Goal: Task Accomplishment & Management: Manage account settings

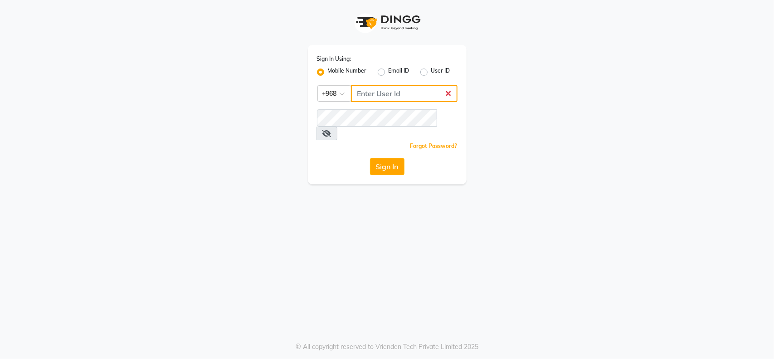
type input "79303570"
click at [389, 158] on button "Sign In" at bounding box center [387, 166] width 34 height 17
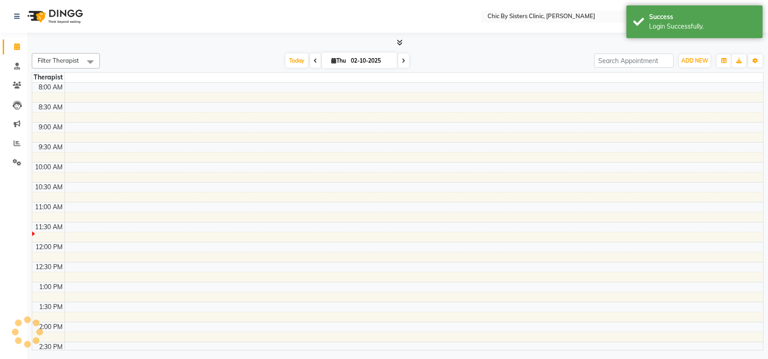
select select "en"
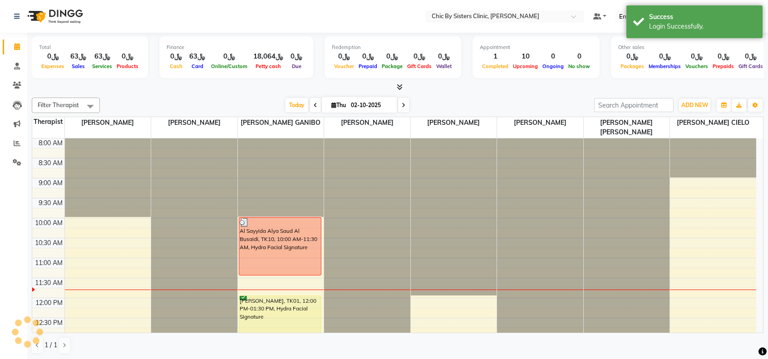
click at [375, 104] on input "02-10-2025" at bounding box center [370, 105] width 45 height 14
select select "10"
select select "2025"
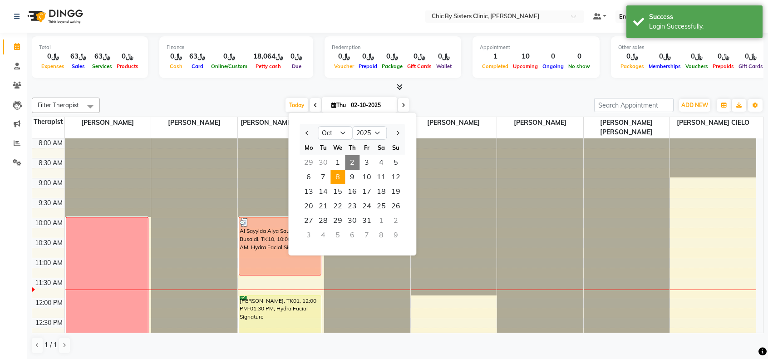
click at [339, 176] on span "8" at bounding box center [337, 177] width 15 height 15
type input "[DATE]"
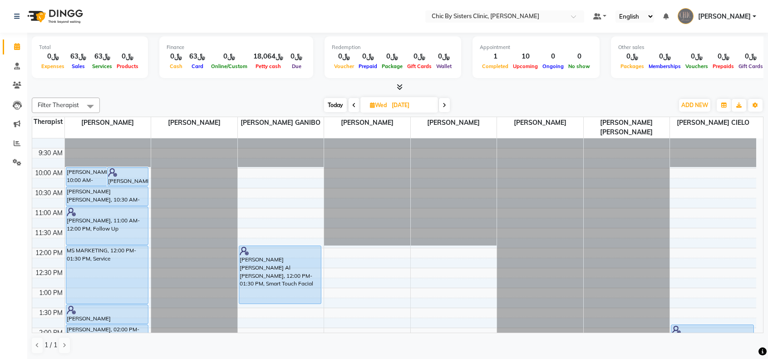
scroll to position [41, 0]
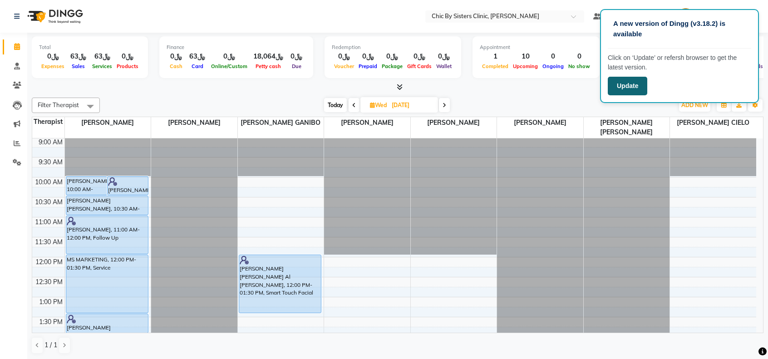
click at [638, 86] on button "Update" at bounding box center [626, 86] width 39 height 19
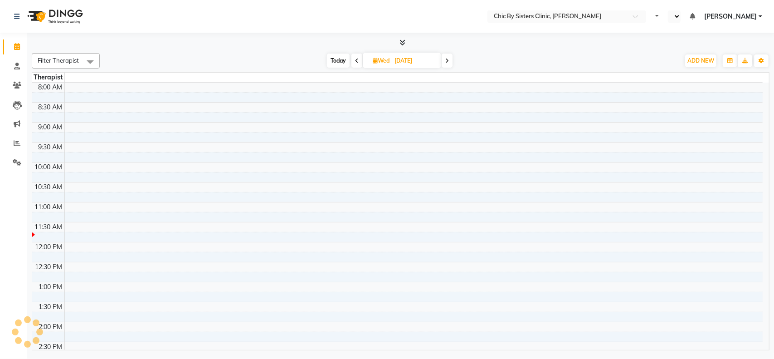
select select "en"
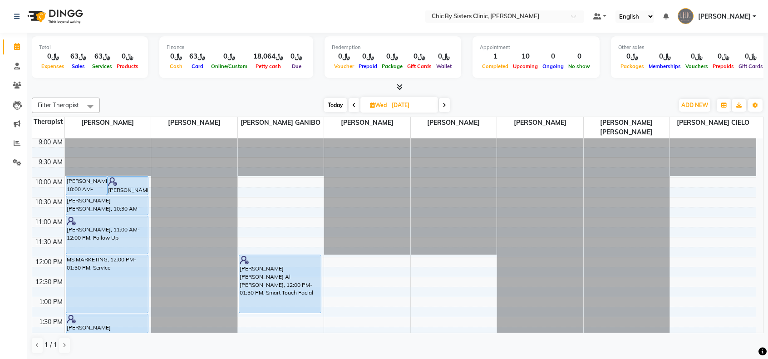
scroll to position [34, 0]
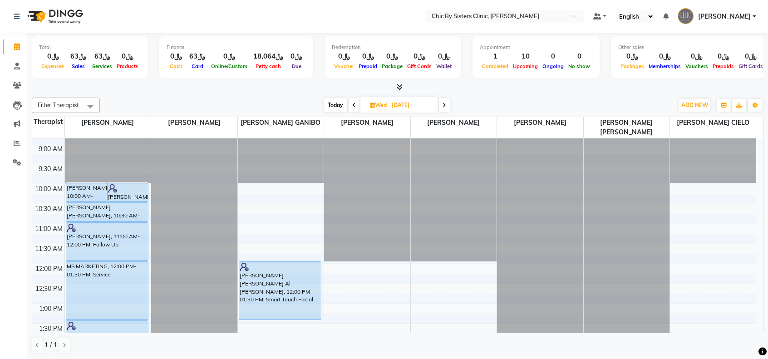
click at [353, 101] on span at bounding box center [353, 105] width 11 height 14
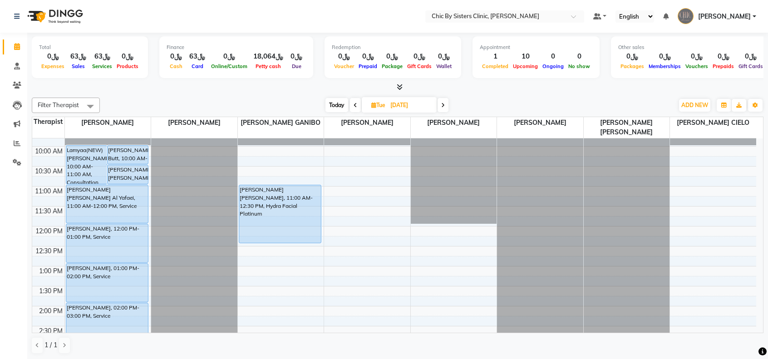
scroll to position [73, 0]
click at [440, 107] on span at bounding box center [442, 105] width 11 height 14
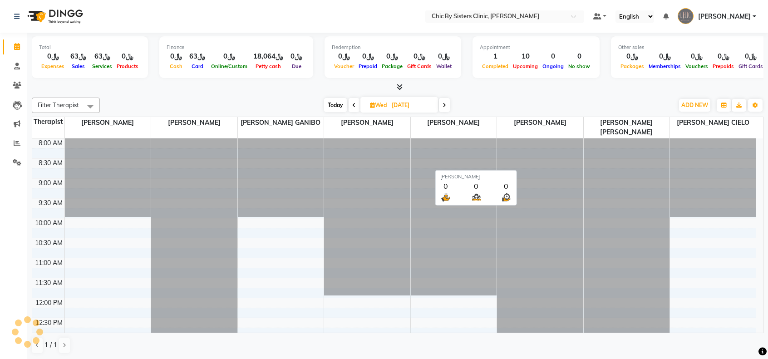
scroll to position [118, 0]
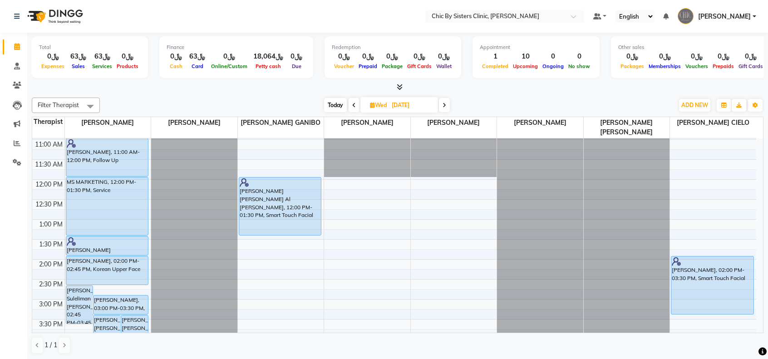
click at [352, 108] on span at bounding box center [353, 105] width 11 height 14
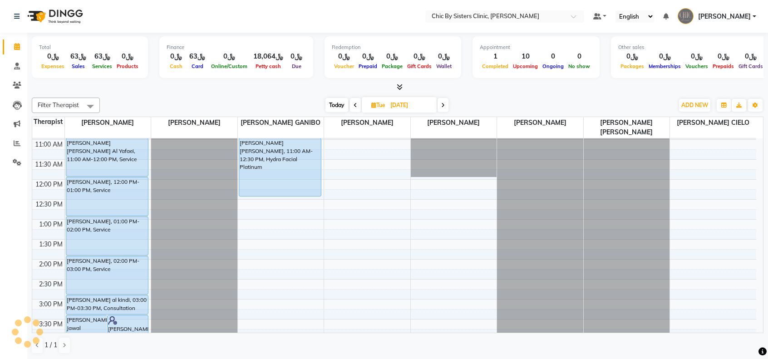
click at [441, 107] on span at bounding box center [442, 105] width 11 height 14
type input "[DATE]"
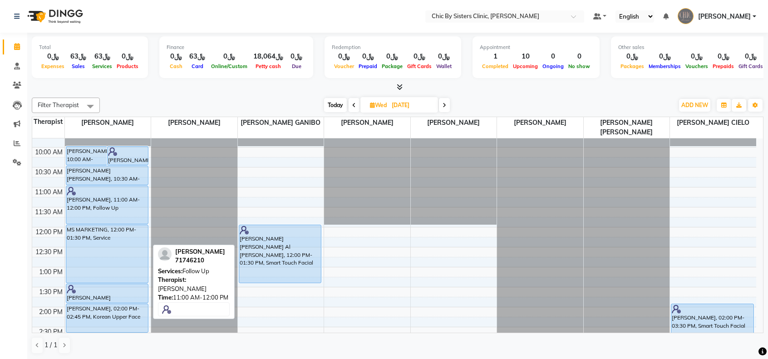
scroll to position [74, 0]
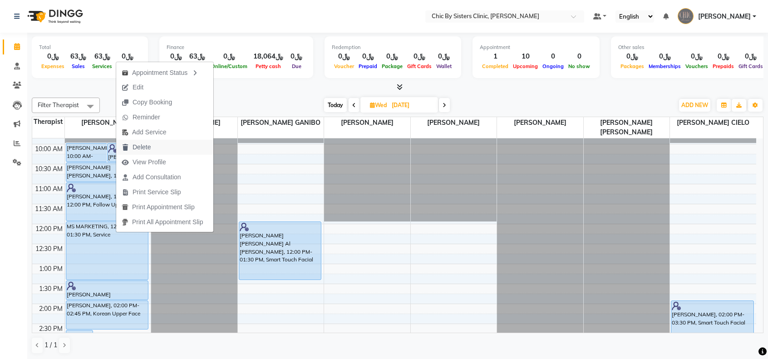
click at [150, 150] on span "Delete" at bounding box center [141, 147] width 18 height 10
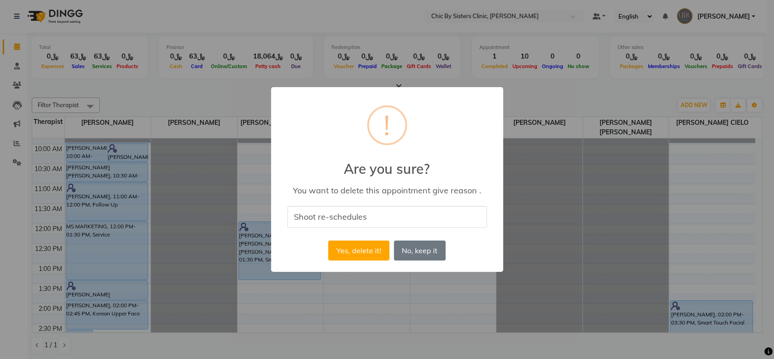
click at [297, 219] on input "Shoot re-schedules" at bounding box center [388, 216] width 200 height 21
click at [418, 211] on input "Marketing Shoot re-schedules" at bounding box center [388, 216] width 200 height 21
click at [360, 220] on input "Marketing Shoot re-scheduled" at bounding box center [388, 216] width 200 height 21
type input "Marketing Shoot Re-scheduled"
click at [362, 249] on button "Yes, delete it!" at bounding box center [358, 250] width 61 height 20
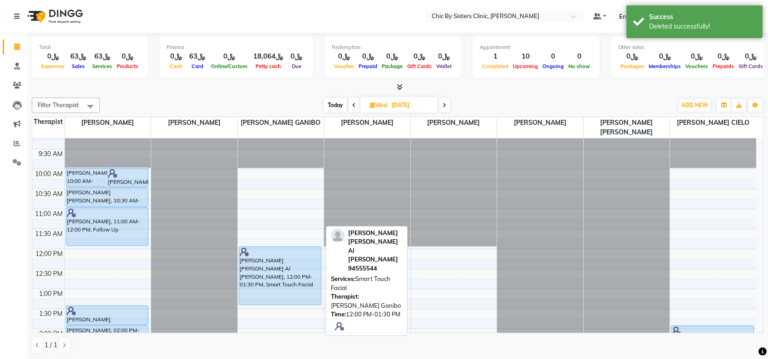
scroll to position [44, 0]
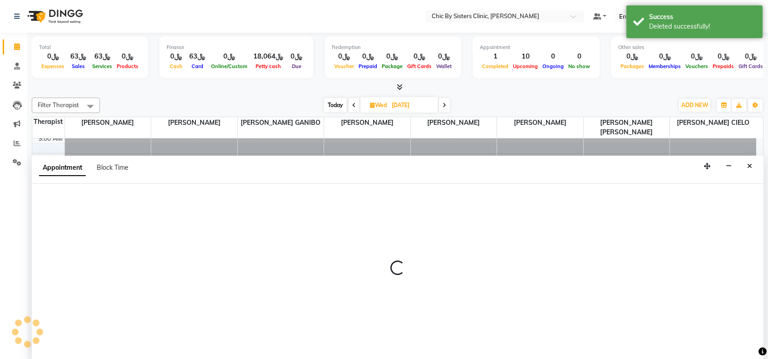
scroll to position [0, 0]
select select "49181"
select select "600"
select select "tentative"
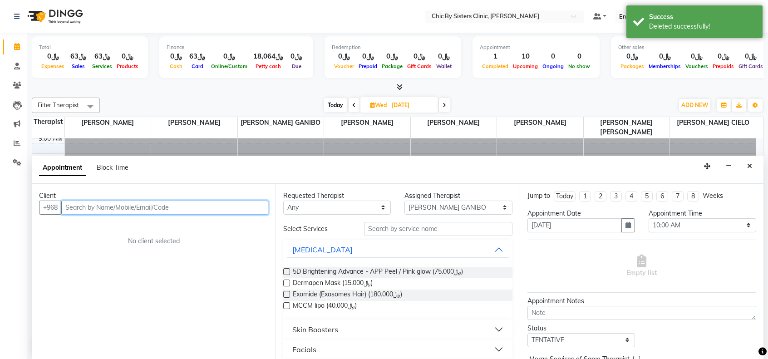
type input "s"
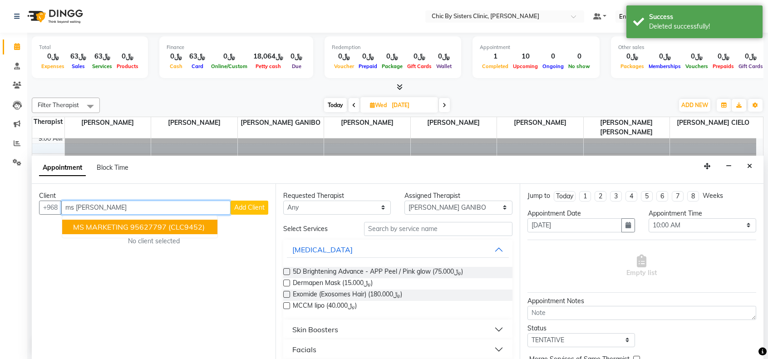
click at [93, 226] on span "MS MARKETING" at bounding box center [100, 226] width 55 height 9
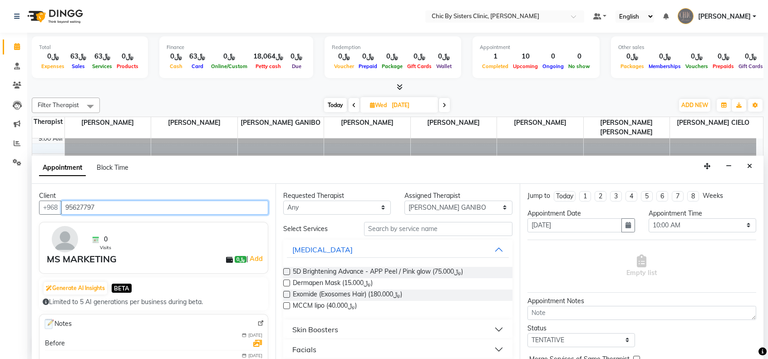
type input "95627797"
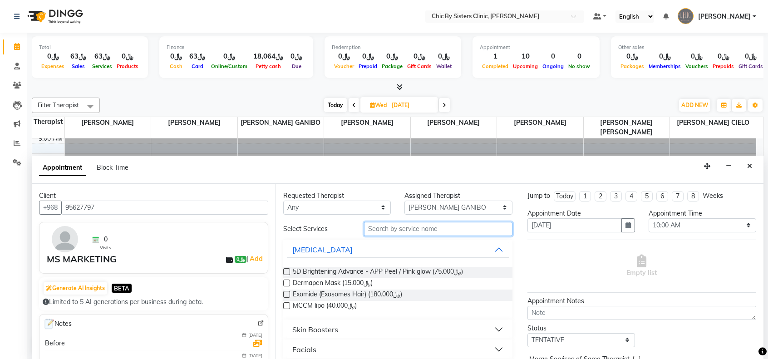
click at [381, 230] on input "text" at bounding box center [438, 229] width 148 height 14
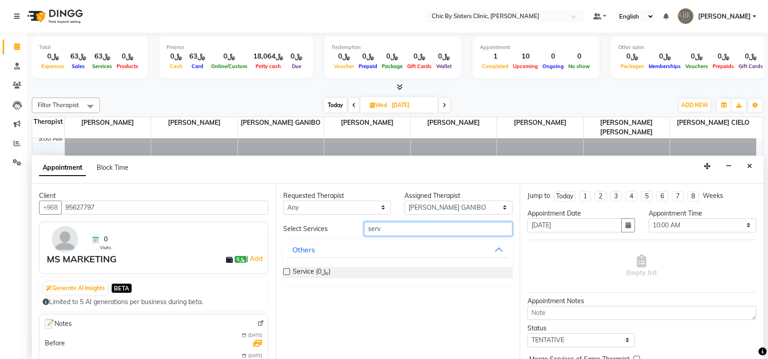
type input "serv"
click at [282, 271] on div "Requested Therapist Any [PERSON_NAME] [PERSON_NAME] [PERSON_NAME] MAGO [PERSON_…" at bounding box center [397, 272] width 244 height 176
click at [284, 272] on label at bounding box center [286, 271] width 7 height 7
click at [284, 272] on input "checkbox" at bounding box center [286, 272] width 6 height 6
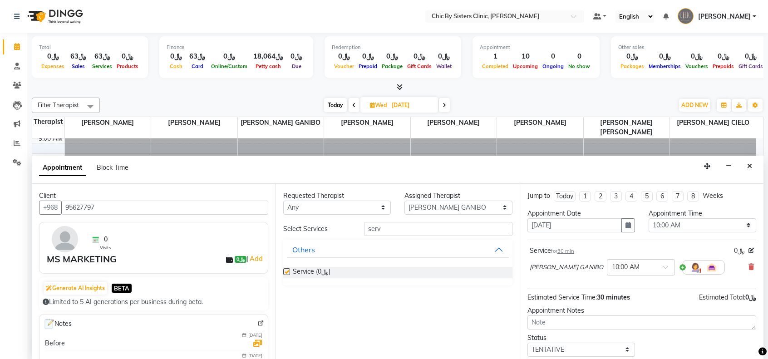
checkbox input "false"
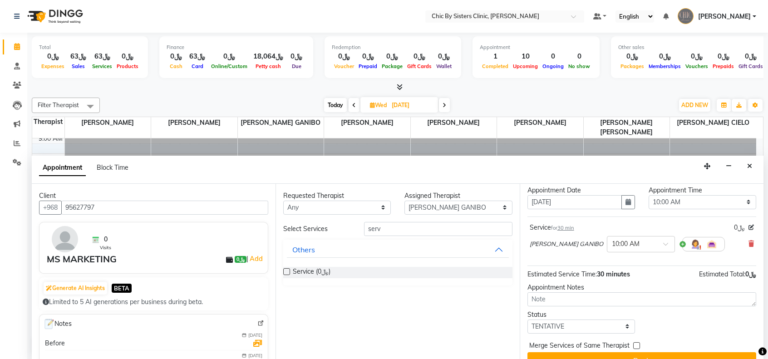
click at [572, 227] on span "30 min" at bounding box center [565, 228] width 17 height 6
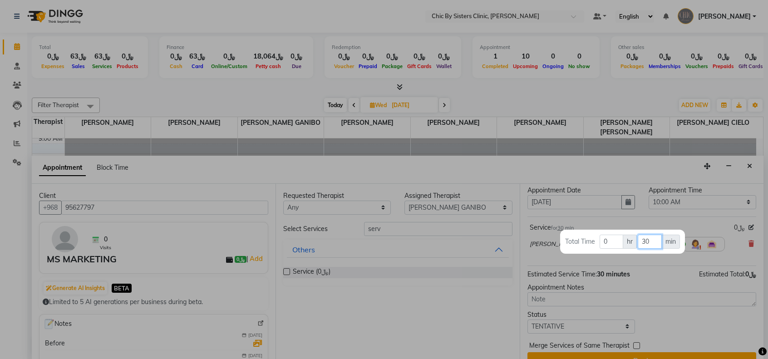
click at [646, 238] on input "30" at bounding box center [649, 242] width 24 height 14
type input "60"
click at [646, 270] on div at bounding box center [384, 179] width 768 height 359
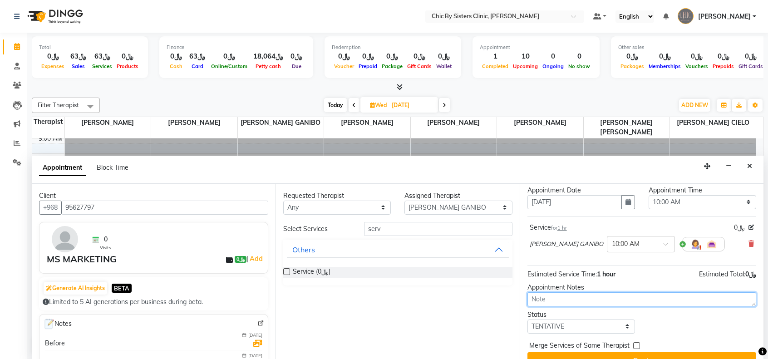
click at [615, 304] on textarea at bounding box center [641, 299] width 229 height 14
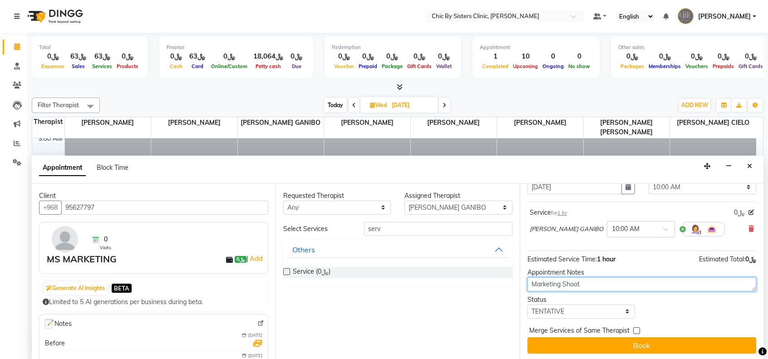
type textarea "Marketing Shoot"
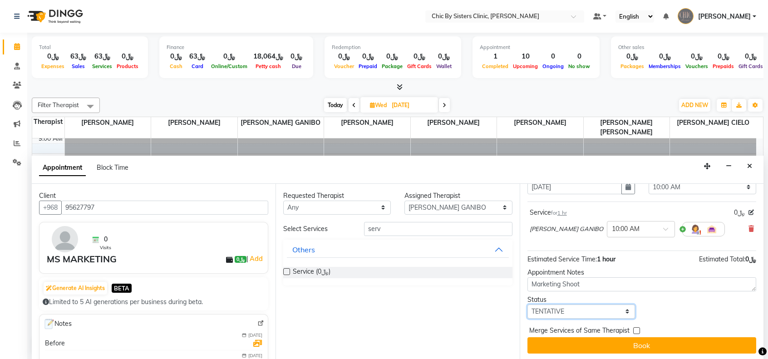
click at [615, 306] on select "Select TENTATIVE CONFIRM UPCOMING" at bounding box center [581, 311] width 108 height 14
select select "upcoming"
click at [527, 304] on select "Select TENTATIVE CONFIRM UPCOMING" at bounding box center [581, 311] width 108 height 14
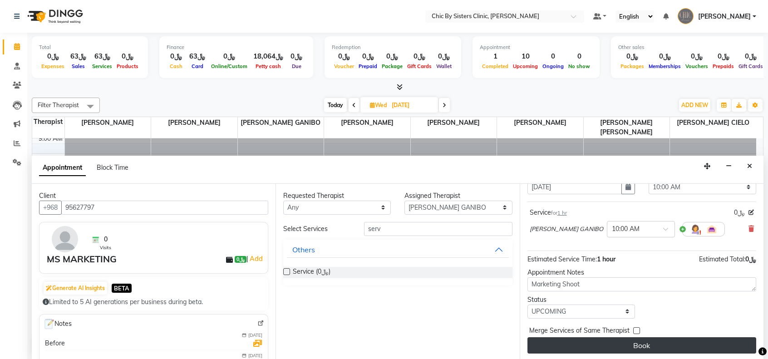
click at [618, 338] on button "Book" at bounding box center [641, 345] width 229 height 16
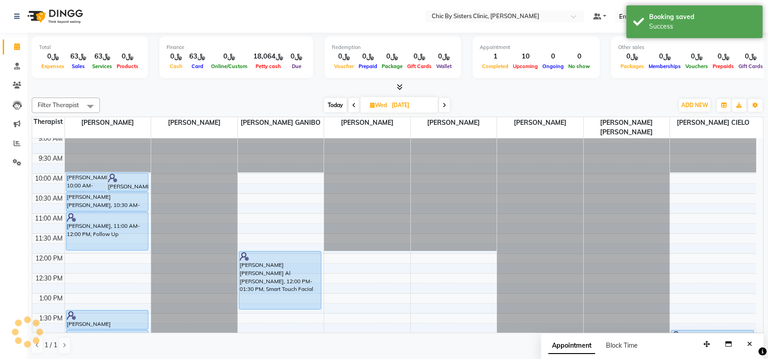
scroll to position [0, 0]
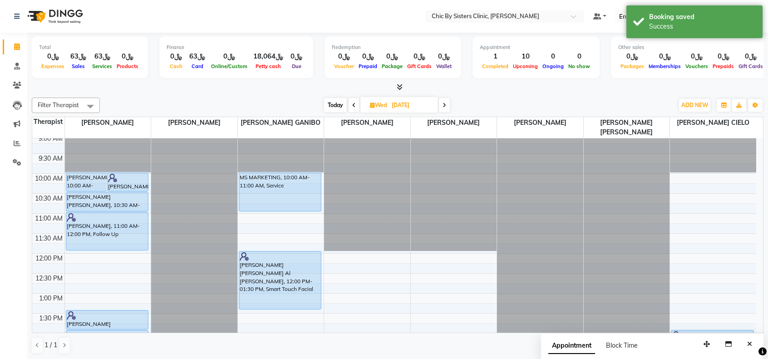
select select "89287"
select select "660"
select select "tentative"
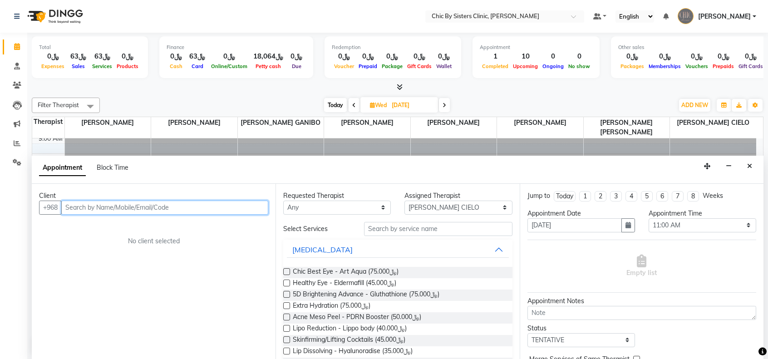
type input "s"
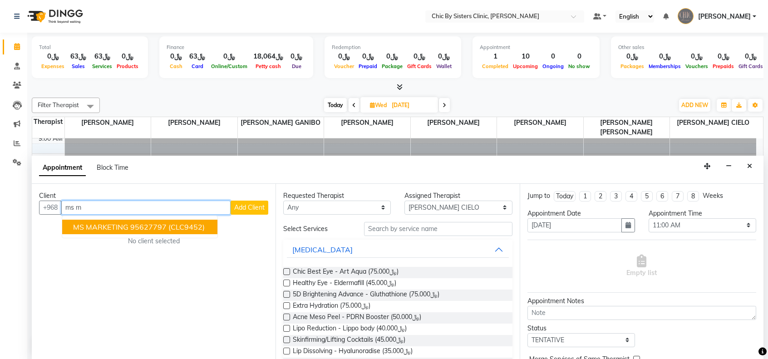
click at [187, 232] on button "MS MARKETING 95627797 (CLC9452)" at bounding box center [139, 227] width 155 height 15
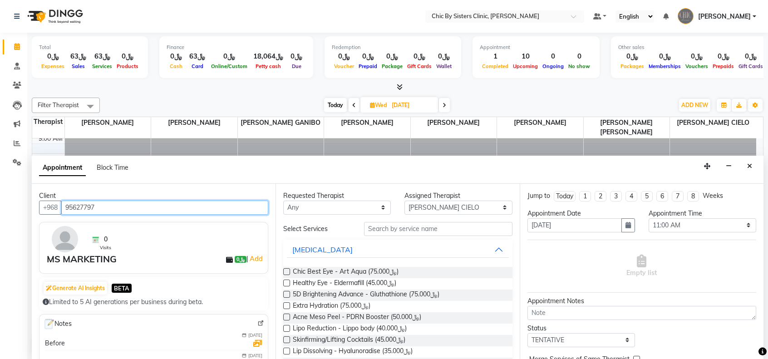
type input "95627797"
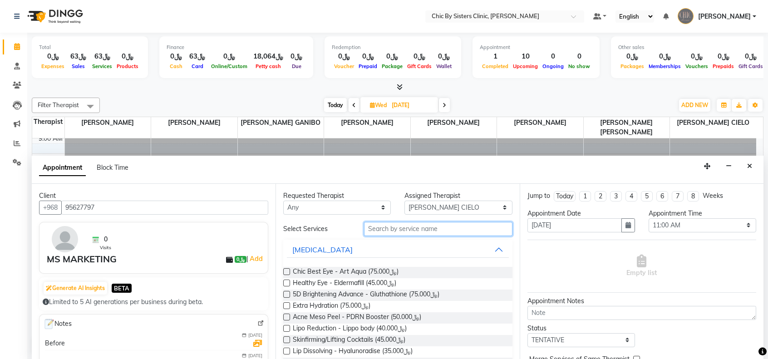
click at [373, 231] on input "text" at bounding box center [438, 229] width 148 height 14
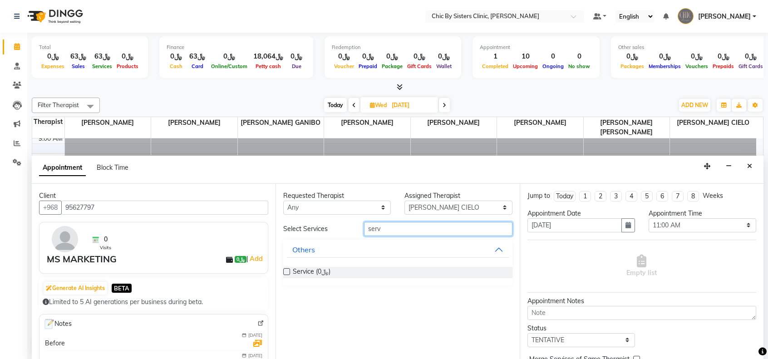
type input "serv"
click at [286, 272] on label at bounding box center [286, 271] width 7 height 7
click at [286, 272] on input "checkbox" at bounding box center [286, 272] width 6 height 6
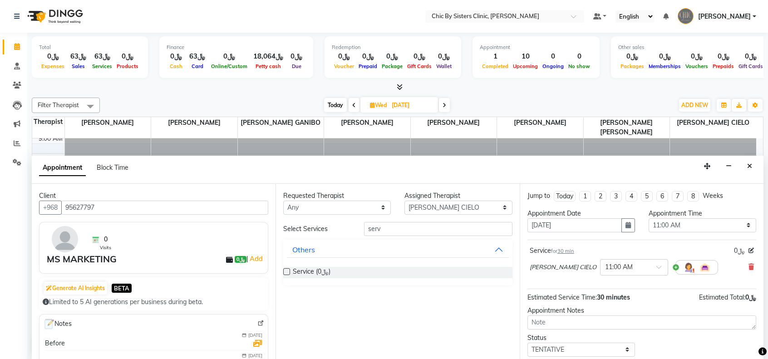
click at [286, 272] on label at bounding box center [286, 271] width 7 height 7
click at [286, 272] on input "checkbox" at bounding box center [286, 272] width 6 height 6
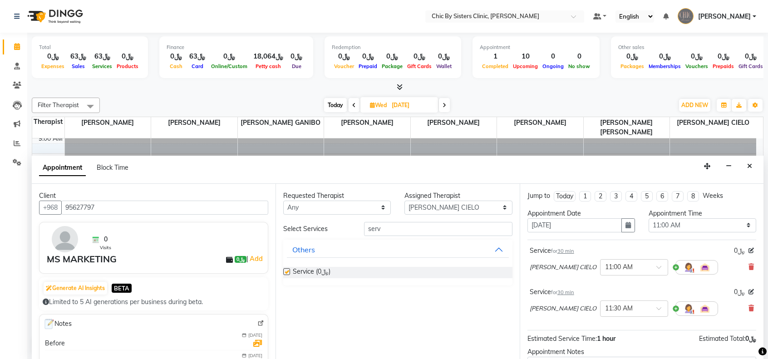
checkbox input "false"
click at [740, 309] on div "[PERSON_NAME] CIELO × 11:30 AM" at bounding box center [641, 309] width 224 height 24
click at [747, 309] on div "Service for 30 min ﷼0 [PERSON_NAME] CIELO × 11:30 AM" at bounding box center [641, 304] width 229 height 38
click at [748, 309] on icon at bounding box center [750, 308] width 5 height 6
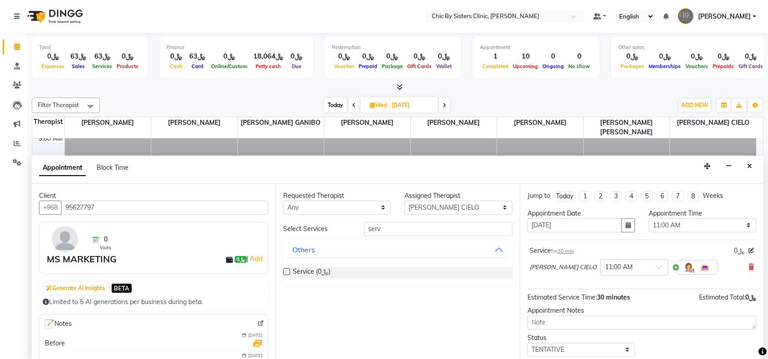
click at [565, 251] on span "30 min" at bounding box center [565, 251] width 17 height 6
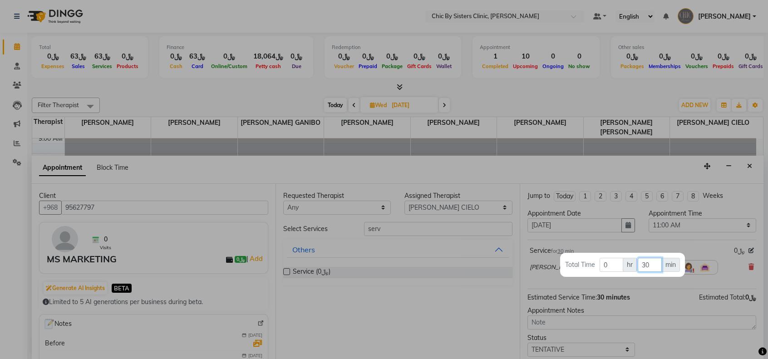
click at [645, 265] on input "30" at bounding box center [649, 265] width 24 height 14
type input "60"
click at [649, 288] on div at bounding box center [384, 179] width 768 height 359
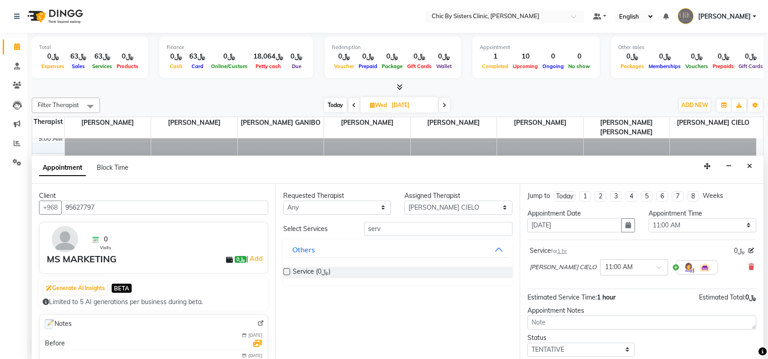
scroll to position [38, 0]
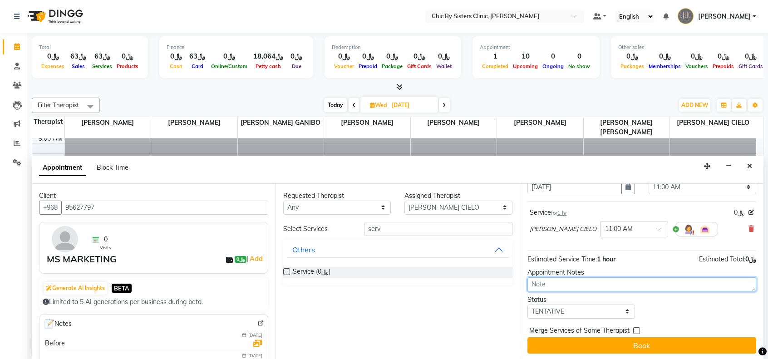
click at [647, 286] on textarea at bounding box center [641, 284] width 229 height 14
type textarea "Marketing Shoot"
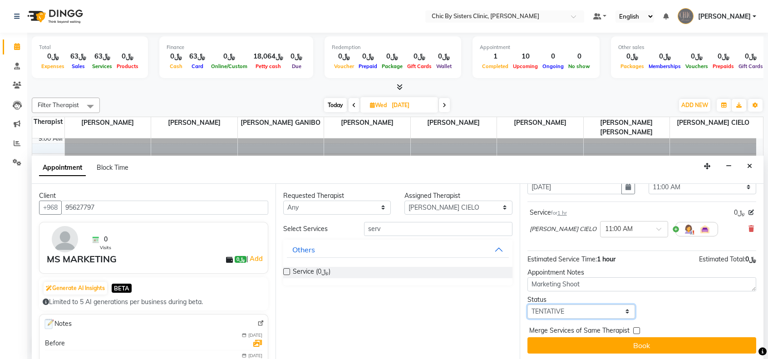
click at [617, 311] on select "Select TENTATIVE CONFIRM UPCOMING" at bounding box center [581, 311] width 108 height 14
select select "upcoming"
click at [527, 304] on select "Select TENTATIVE CONFIRM UPCOMING" at bounding box center [581, 311] width 108 height 14
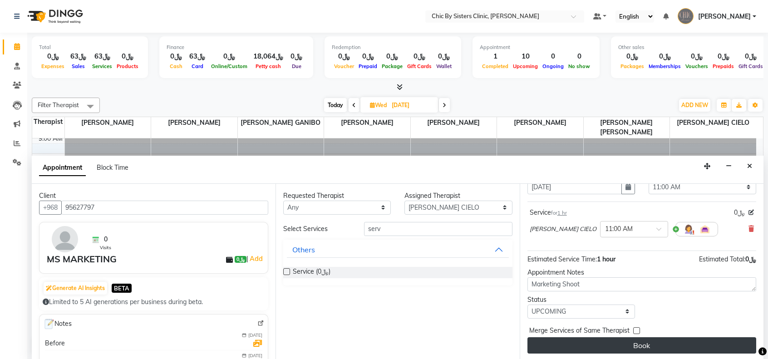
click at [626, 345] on button "Book" at bounding box center [641, 345] width 229 height 16
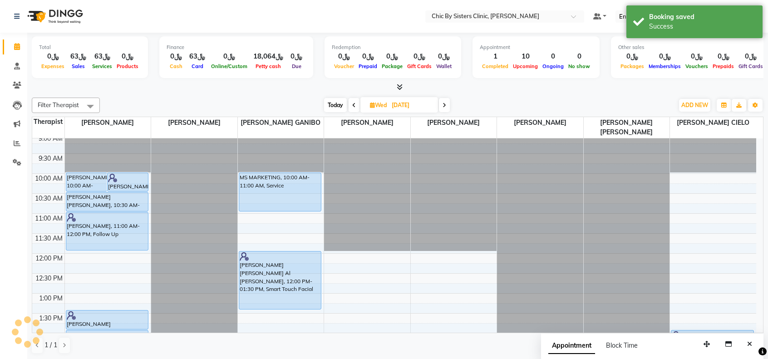
scroll to position [0, 0]
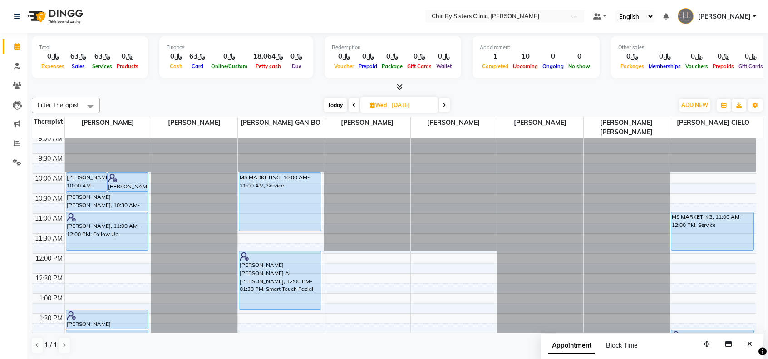
drag, startPoint x: 301, startPoint y: 209, endPoint x: 303, endPoint y: 227, distance: 18.2
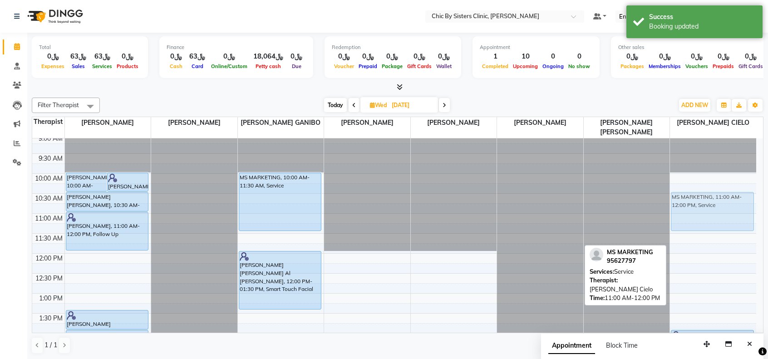
drag, startPoint x: 715, startPoint y: 222, endPoint x: 717, endPoint y: 206, distance: 15.5
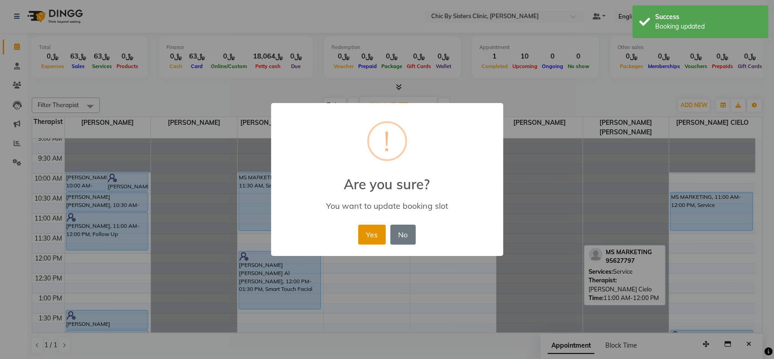
click at [372, 231] on button "Yes" at bounding box center [372, 235] width 28 height 20
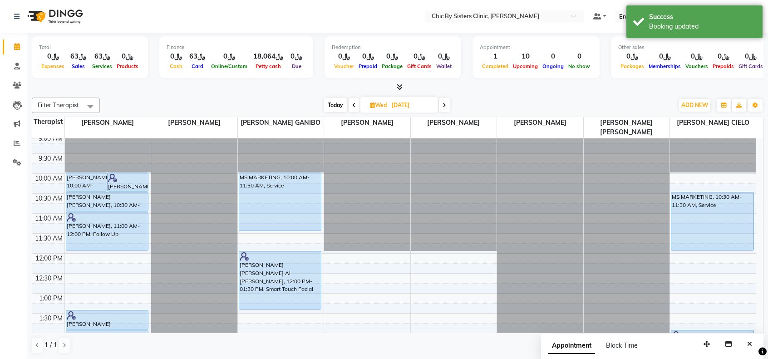
drag, startPoint x: 722, startPoint y: 229, endPoint x: 722, endPoint y: 245, distance: 15.4
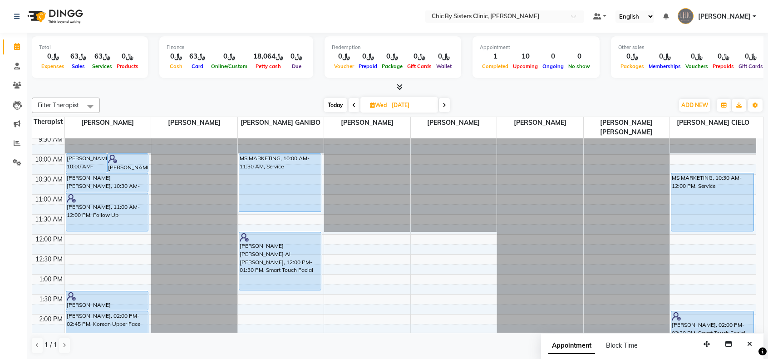
scroll to position [68, 0]
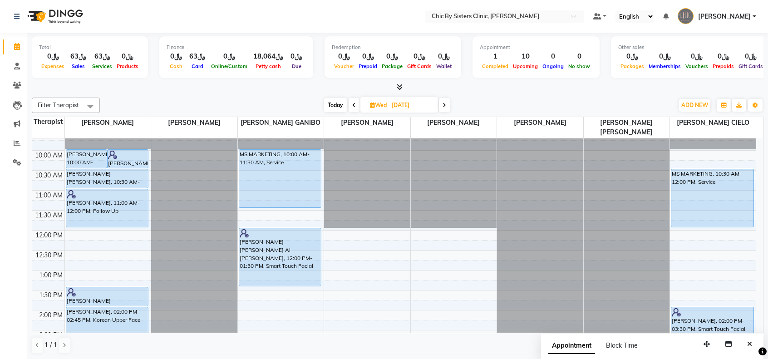
click at [386, 102] on span "Wed" at bounding box center [377, 105] width 21 height 7
select select "10"
select select "2025"
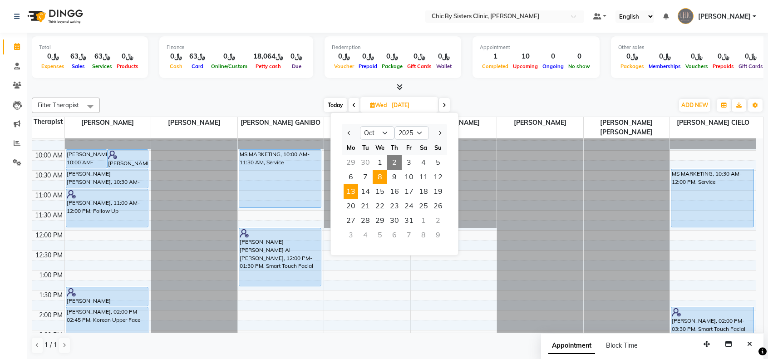
click at [349, 191] on span "13" at bounding box center [350, 191] width 15 height 15
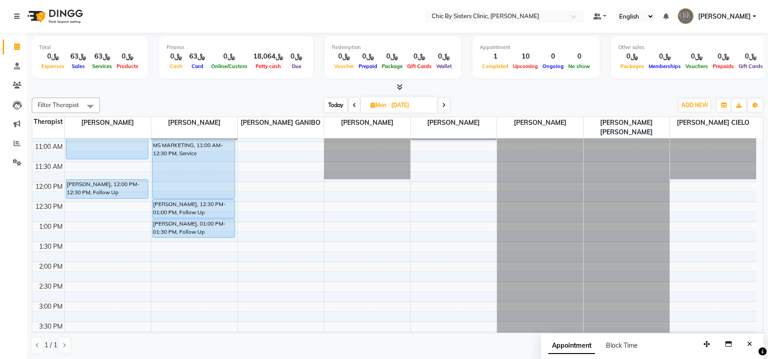
scroll to position [115, 0]
click at [342, 105] on span "Today" at bounding box center [335, 105] width 23 height 14
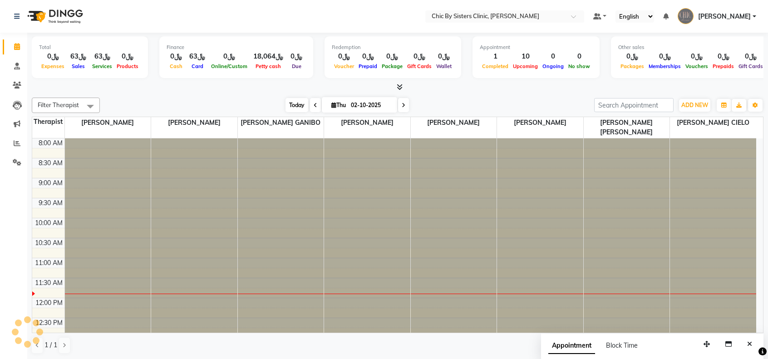
scroll to position [118, 0]
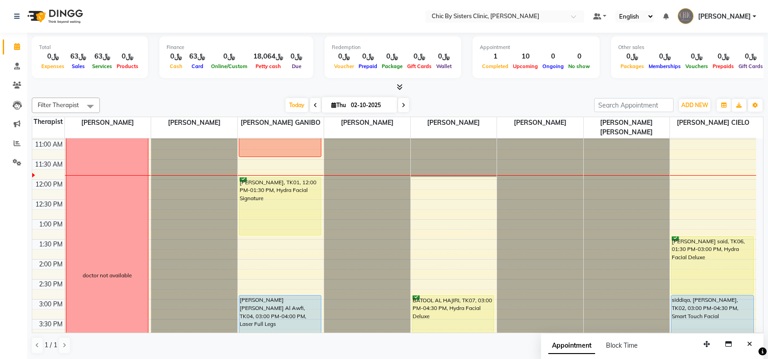
click at [406, 105] on span at bounding box center [403, 105] width 11 height 14
type input "03-10-2025"
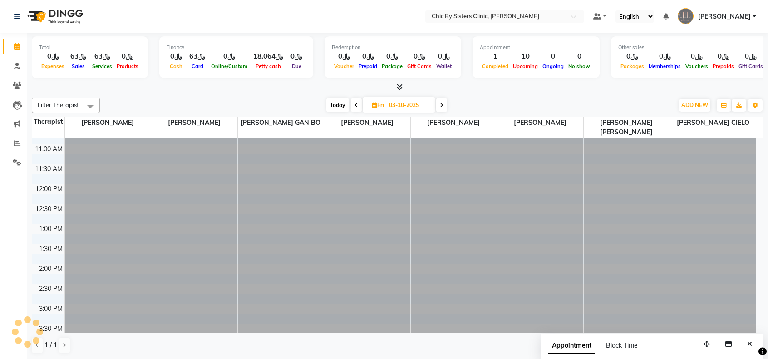
click at [406, 105] on input "03-10-2025" at bounding box center [408, 105] width 45 height 14
select select "10"
select select "2025"
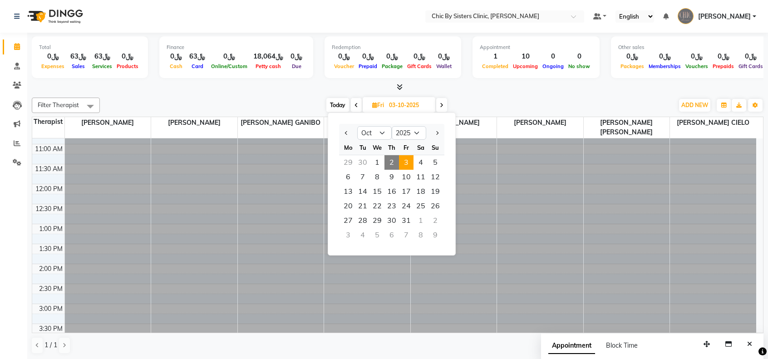
click at [443, 108] on icon at bounding box center [442, 105] width 4 height 5
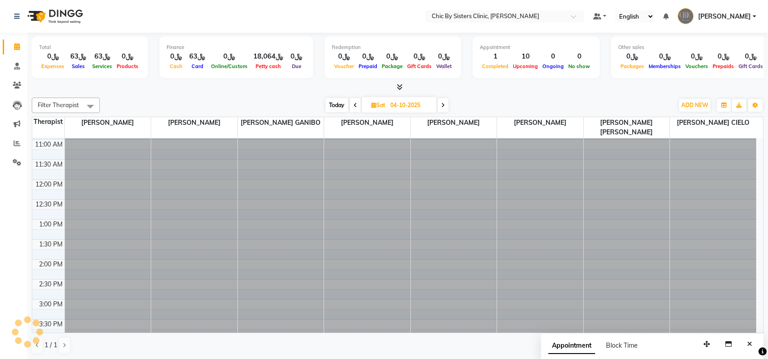
click at [447, 102] on span at bounding box center [442, 105] width 11 height 14
type input "05-10-2025"
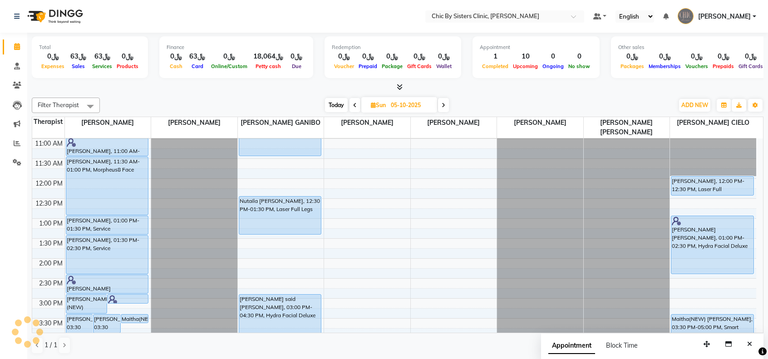
scroll to position [87, 0]
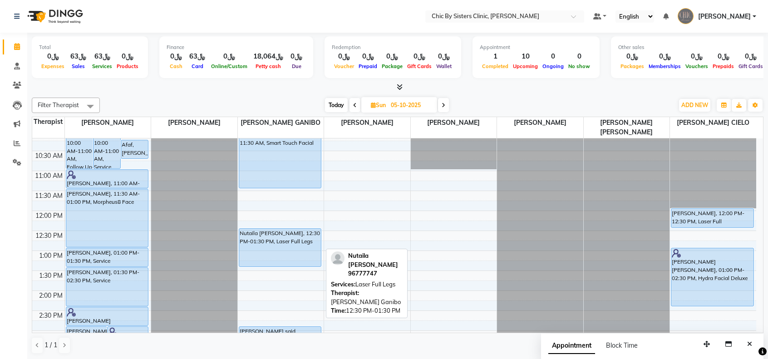
click at [285, 253] on div "Nutaila [PERSON_NAME], 12:30 PM-01:30 PM, Laser Full Legs" at bounding box center [280, 248] width 82 height 38
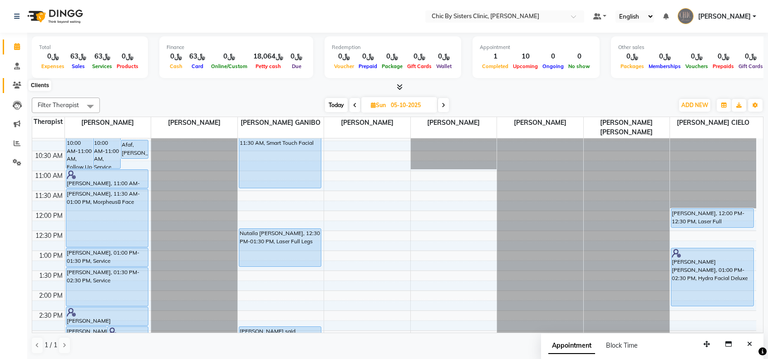
click at [16, 85] on icon at bounding box center [17, 85] width 9 height 7
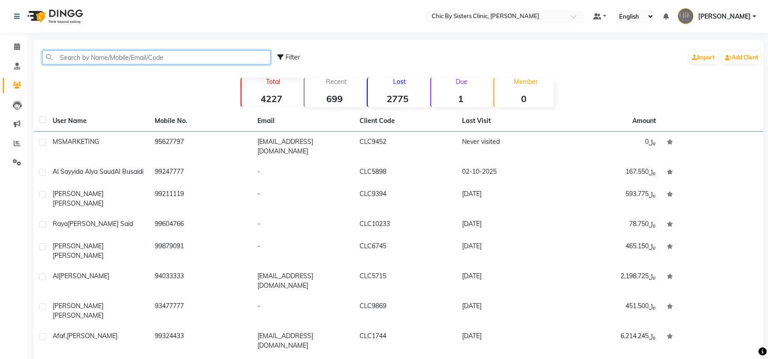
click at [94, 62] on input "text" at bounding box center [156, 57] width 228 height 14
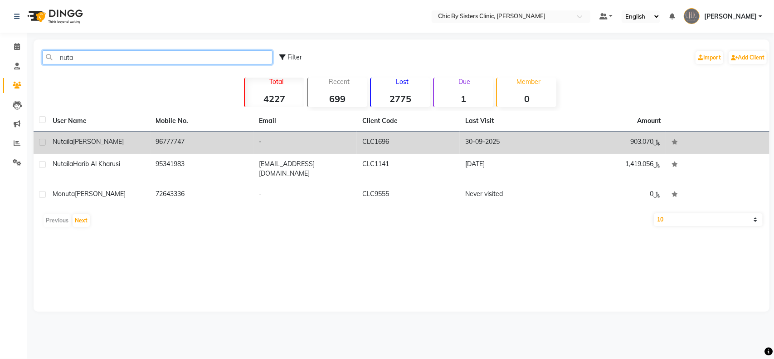
type input "nuta"
click at [57, 146] on div "Nutaila [PERSON_NAME]" at bounding box center [99, 142] width 93 height 10
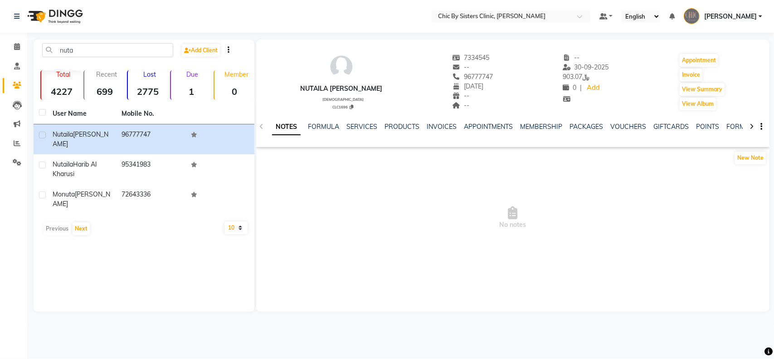
click at [311, 130] on div "FORMULA" at bounding box center [323, 127] width 31 height 10
click at [261, 127] on div "NOTES FORMULA SERVICES PRODUCTS INVOICES APPOINTMENTS MEMBERSHIP PACKAGES VOUCH…" at bounding box center [513, 126] width 514 height 31
click at [323, 129] on link "FORMULA" at bounding box center [323, 126] width 31 height 8
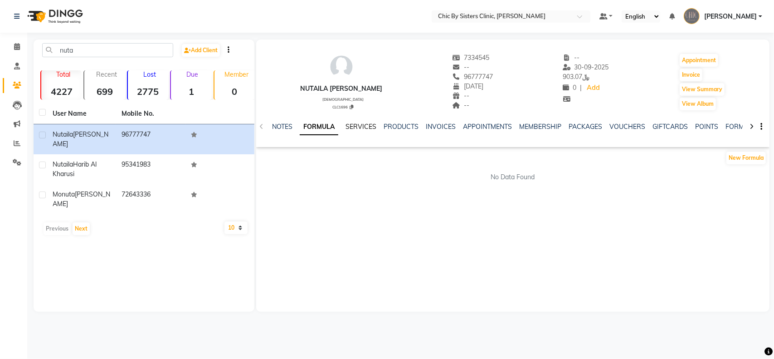
click at [355, 127] on link "SERVICES" at bounding box center [361, 126] width 31 height 8
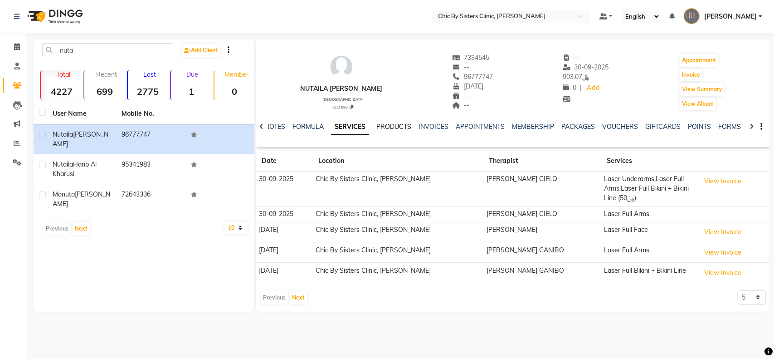
click at [388, 129] on link "PRODUCTS" at bounding box center [394, 126] width 35 height 8
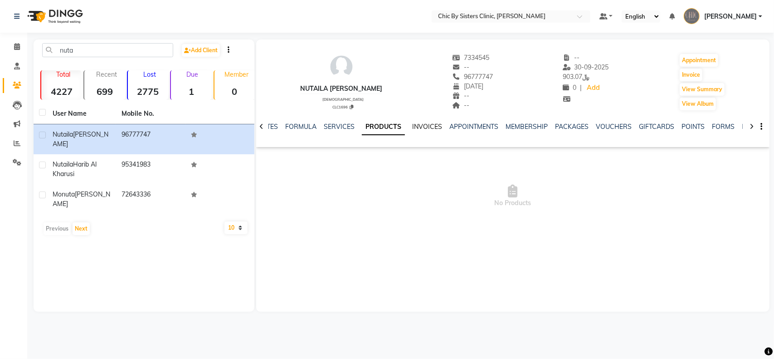
click at [417, 130] on link "INVOICES" at bounding box center [427, 126] width 30 height 8
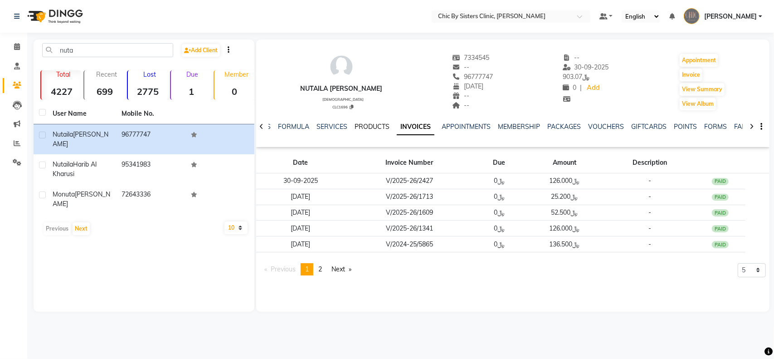
click at [371, 124] on link "PRODUCTS" at bounding box center [372, 126] width 35 height 8
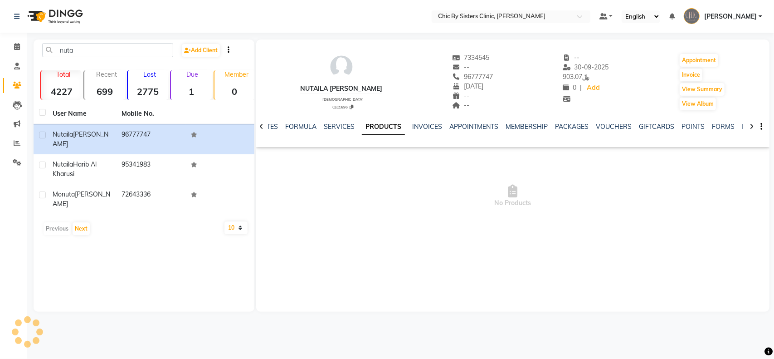
click at [339, 122] on div "SERVICES" at bounding box center [339, 127] width 31 height 10
click at [338, 124] on link "SERVICES" at bounding box center [339, 126] width 31 height 8
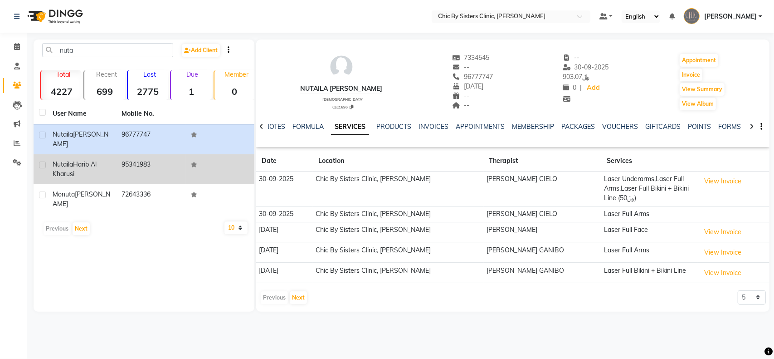
click at [116, 166] on td "Nutaila Harib Al Kharusi" at bounding box center [81, 169] width 69 height 30
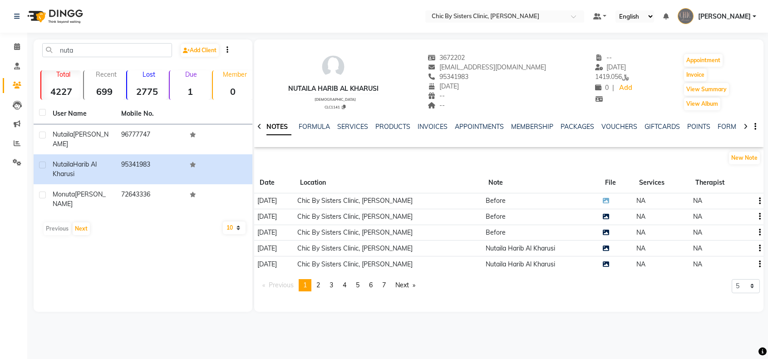
click at [608, 200] on td at bounding box center [616, 201] width 34 height 16
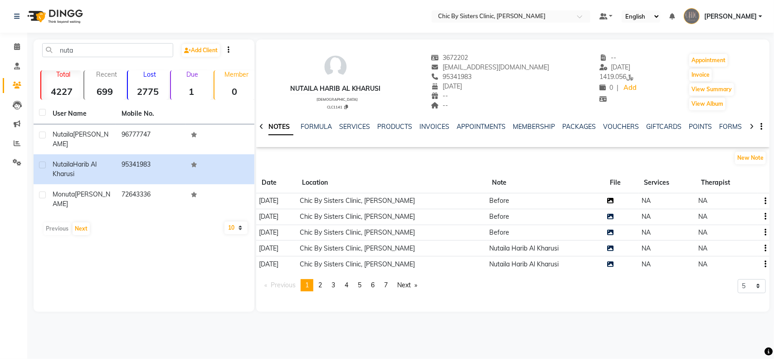
click at [608, 200] on icon at bounding box center [611, 200] width 6 height 6
click at [608, 215] on icon at bounding box center [611, 216] width 6 height 6
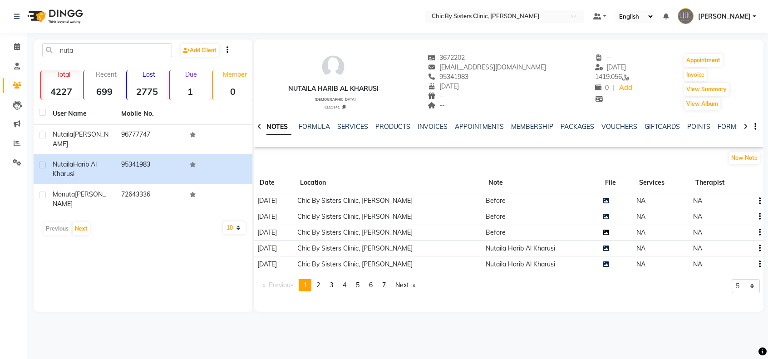
click at [608, 232] on icon at bounding box center [605, 232] width 6 height 6
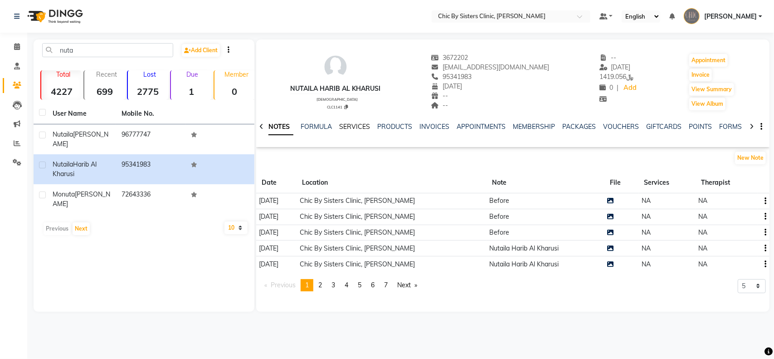
click at [353, 127] on link "SERVICES" at bounding box center [354, 126] width 31 height 8
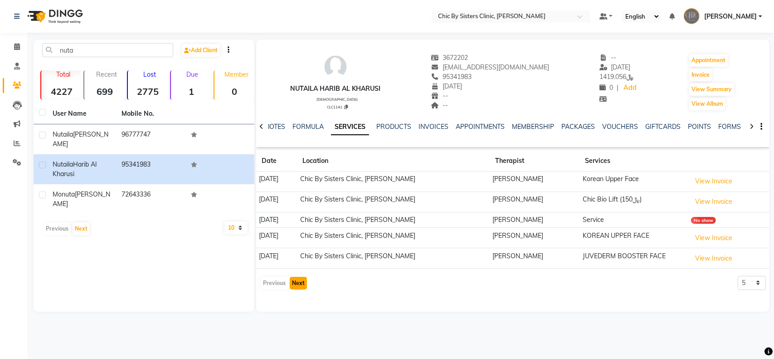
click at [302, 279] on button "Next" at bounding box center [298, 283] width 17 height 13
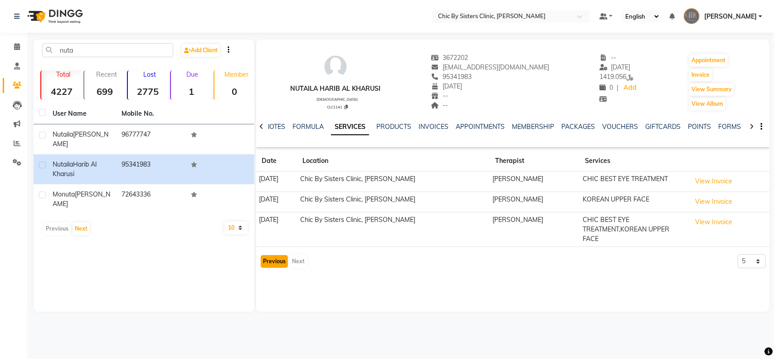
click at [280, 265] on button "Previous" at bounding box center [274, 261] width 27 height 13
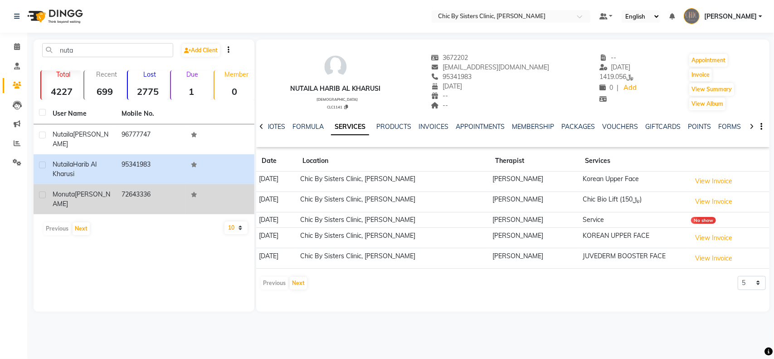
click at [97, 194] on span "[PERSON_NAME]" at bounding box center [82, 199] width 58 height 18
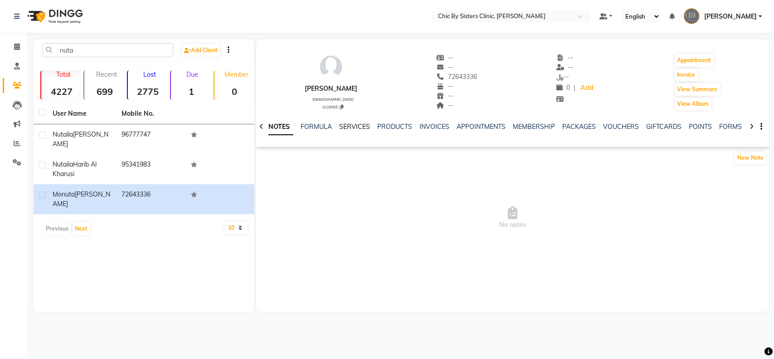
click at [355, 123] on link "SERVICES" at bounding box center [354, 126] width 31 height 8
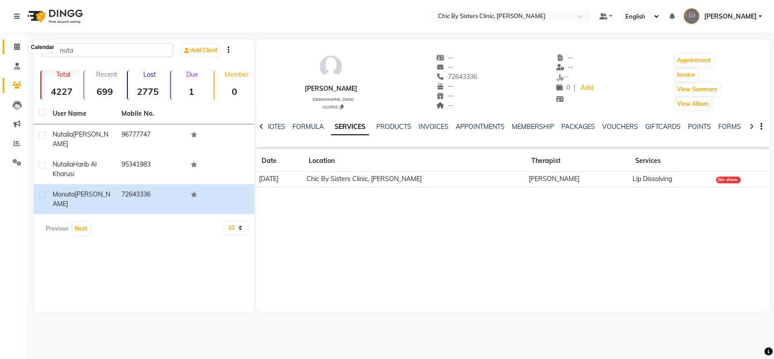
click at [17, 46] on icon at bounding box center [17, 46] width 6 height 7
